Goal: Information Seeking & Learning: Compare options

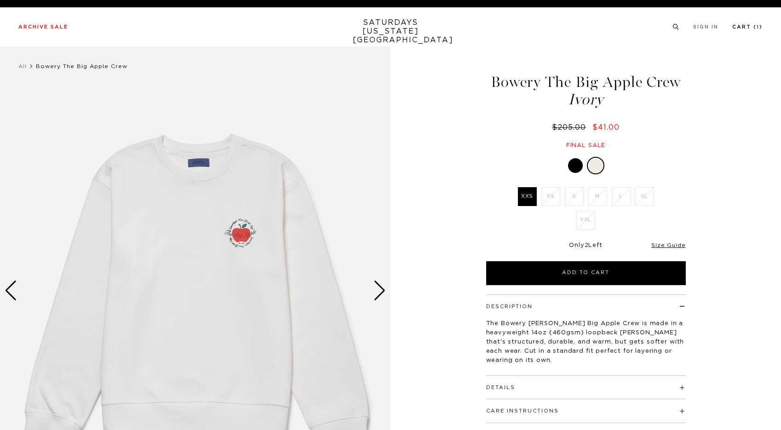
click at [751, 27] on link "Cart ( 1 )" at bounding box center [747, 26] width 30 height 5
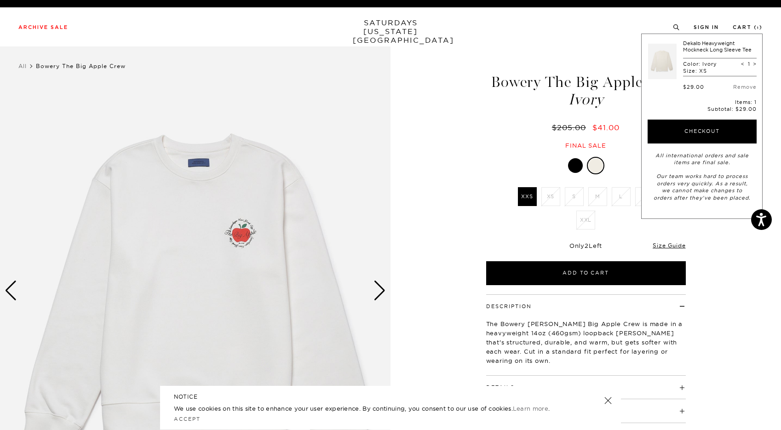
click at [451, 119] on div "1 / 5" at bounding box center [390, 290] width 781 height 488
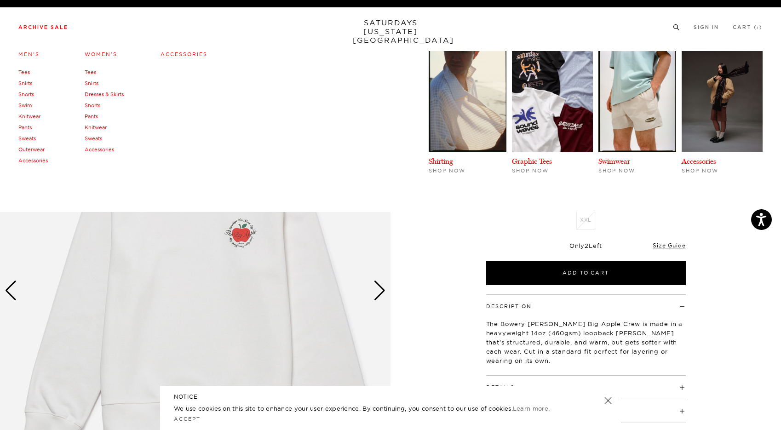
click at [43, 26] on link "Archive Sale" at bounding box center [43, 27] width 50 height 5
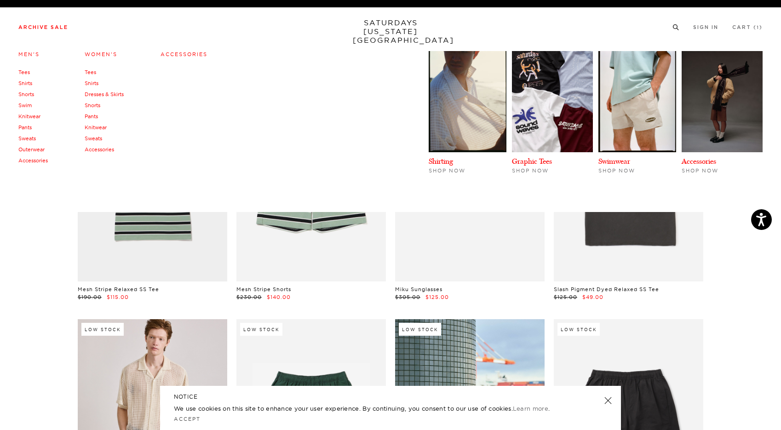
click at [95, 54] on link "Women's" at bounding box center [101, 54] width 33 height 6
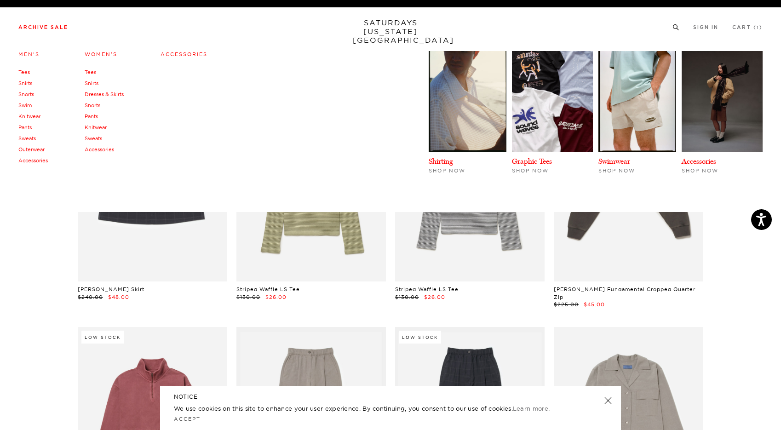
click at [34, 52] on link "Men's" at bounding box center [28, 54] width 21 height 6
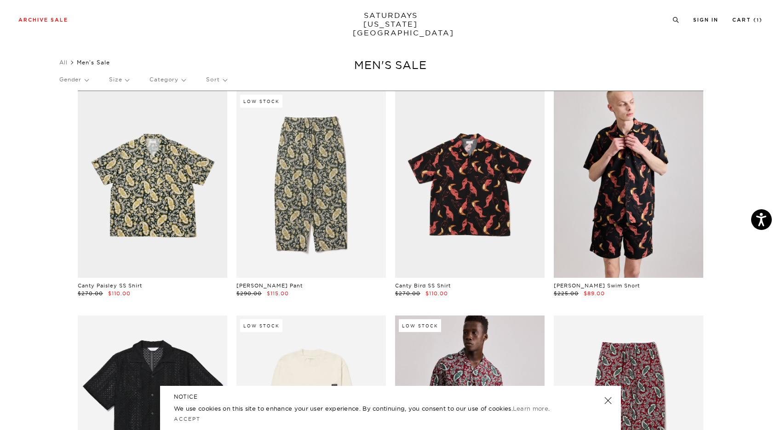
scroll to position [197, 0]
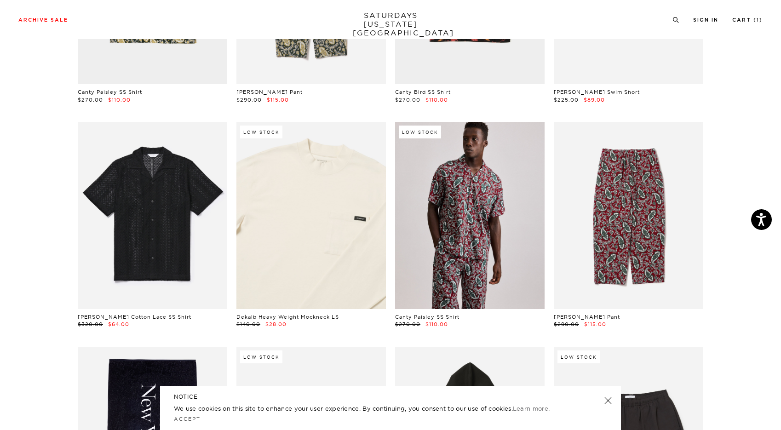
click at [297, 241] on link at bounding box center [310, 215] width 149 height 187
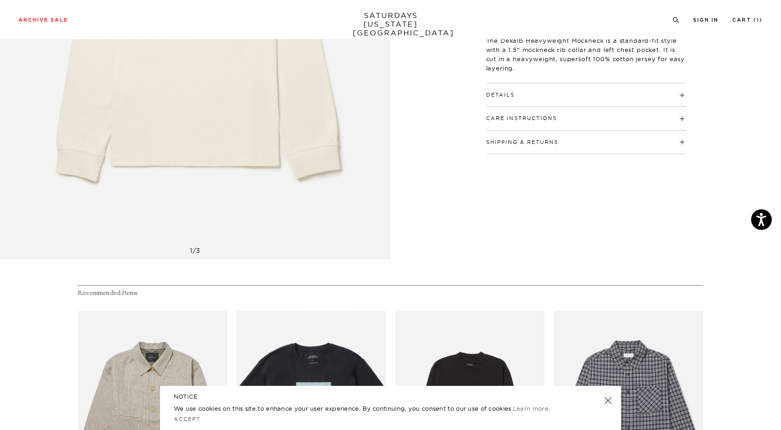
scroll to position [158, 0]
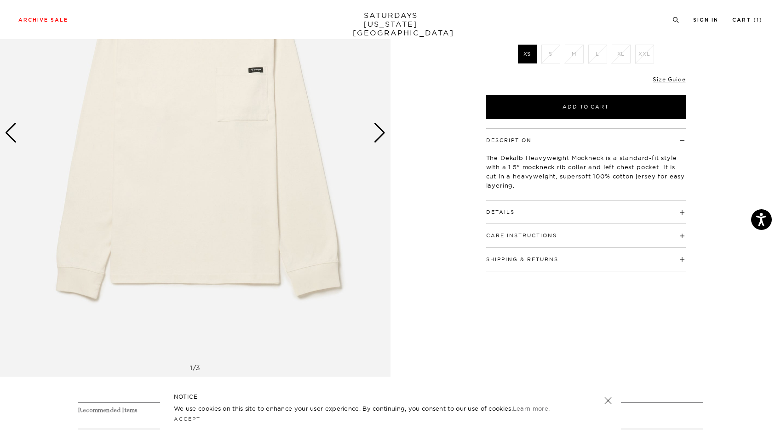
click at [376, 141] on div "Next slide" at bounding box center [380, 133] width 12 height 20
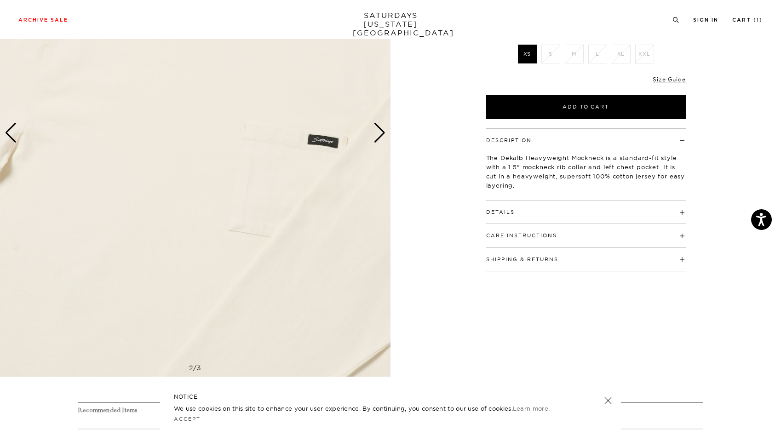
click at [376, 141] on div "Next slide" at bounding box center [380, 133] width 12 height 20
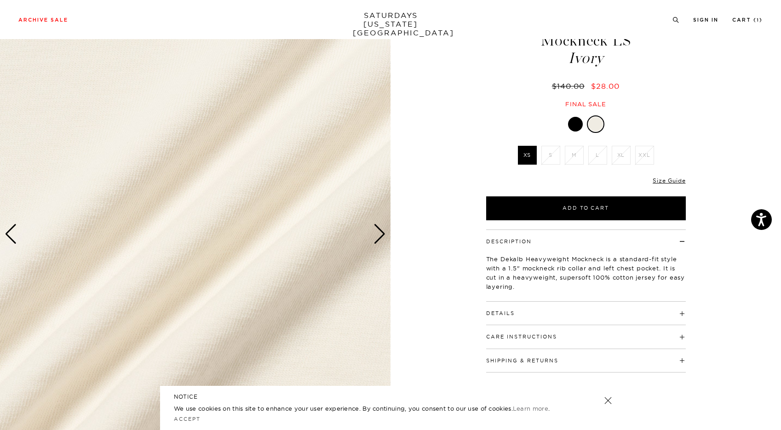
scroll to position [55, 0]
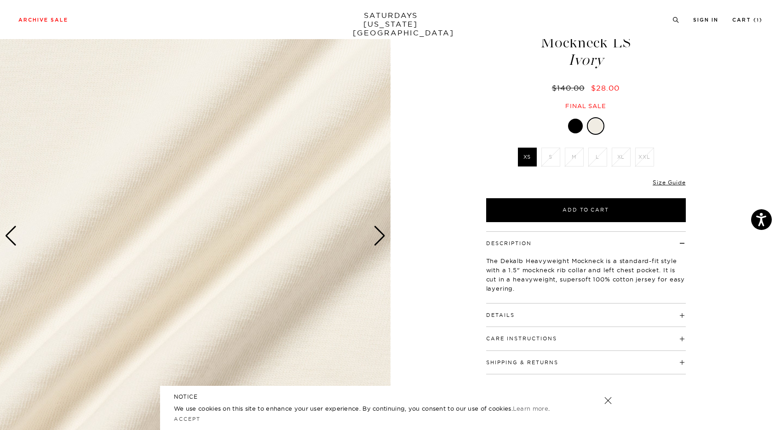
click at [13, 235] on div "Previous slide" at bounding box center [11, 236] width 12 height 20
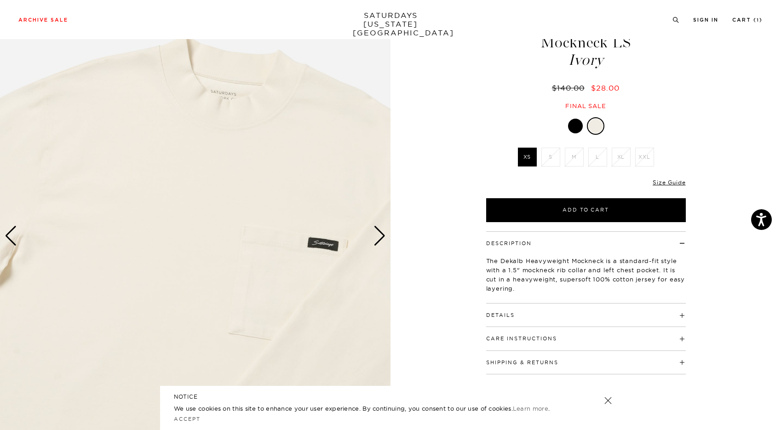
click at [13, 235] on div "Previous slide" at bounding box center [11, 236] width 12 height 20
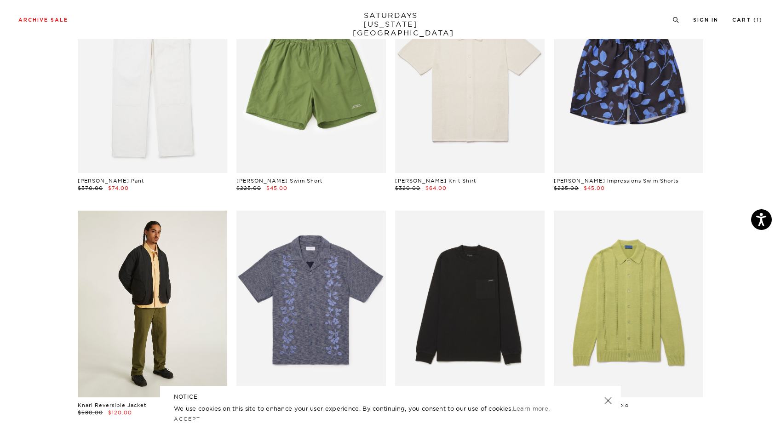
scroll to position [1700, 0]
